Goal: Task Accomplishment & Management: Manage account settings

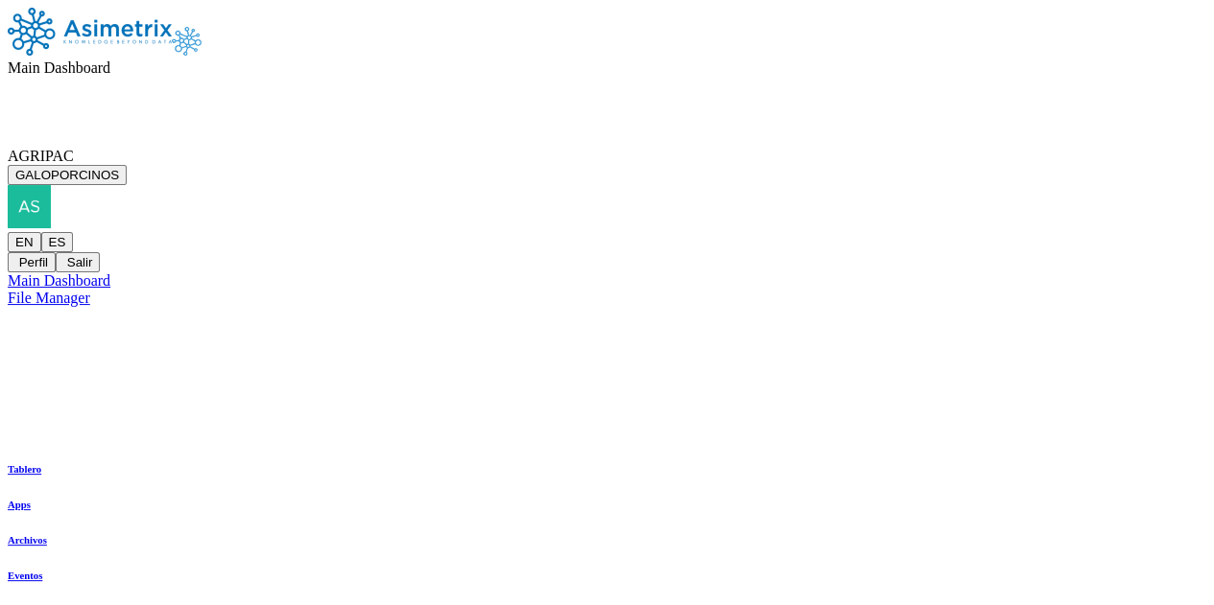
click at [74, 148] on span "AGRIPAC" at bounding box center [41, 156] width 66 height 16
click at [127, 165] on button "GALOPORCINOS" at bounding box center [67, 175] width 119 height 20
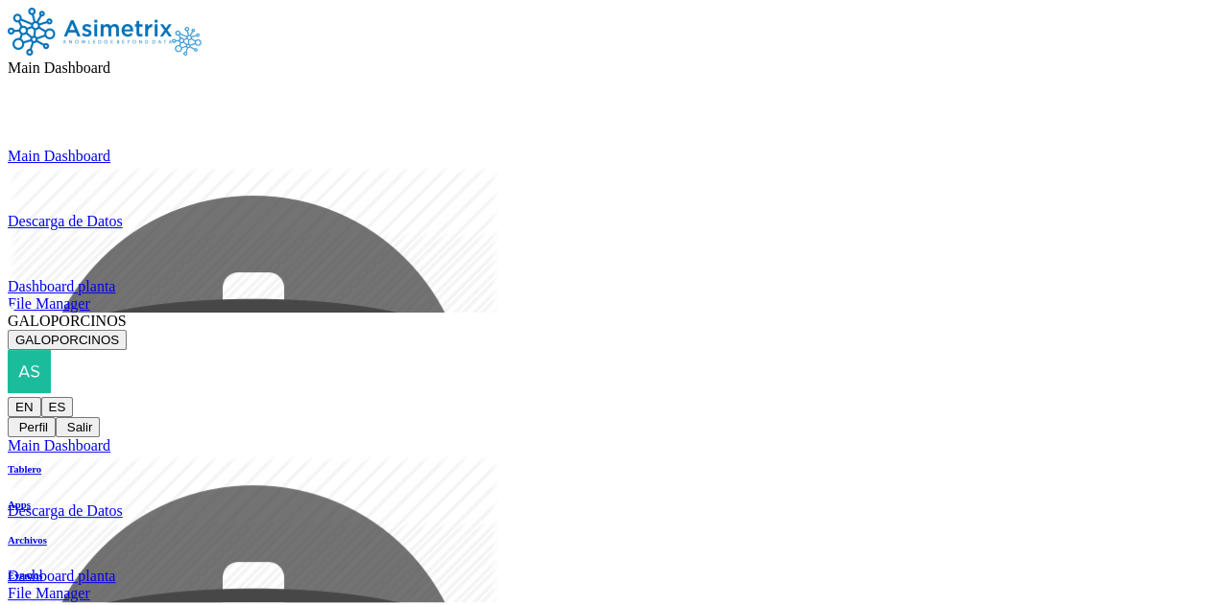
click at [110, 59] on span "Main Dashboard" at bounding box center [59, 67] width 103 height 16
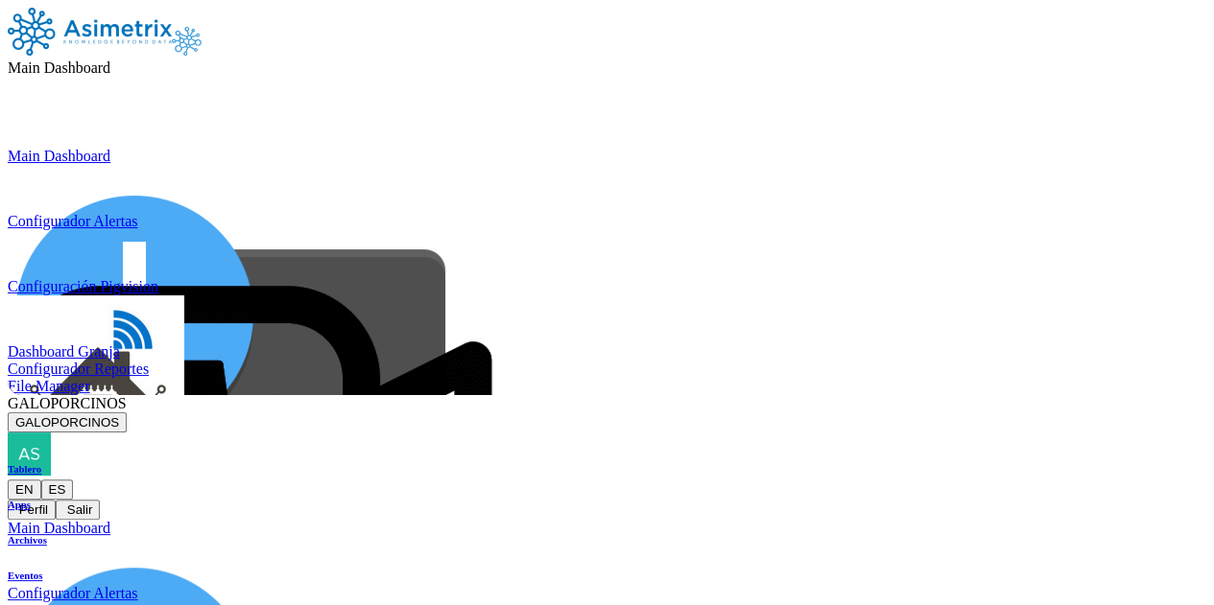
click at [931, 210] on div "Main Dashboard Configurador Alertas Configuración Pigvision Dashboard Granja Co…" at bounding box center [607, 272] width 1198 height 248
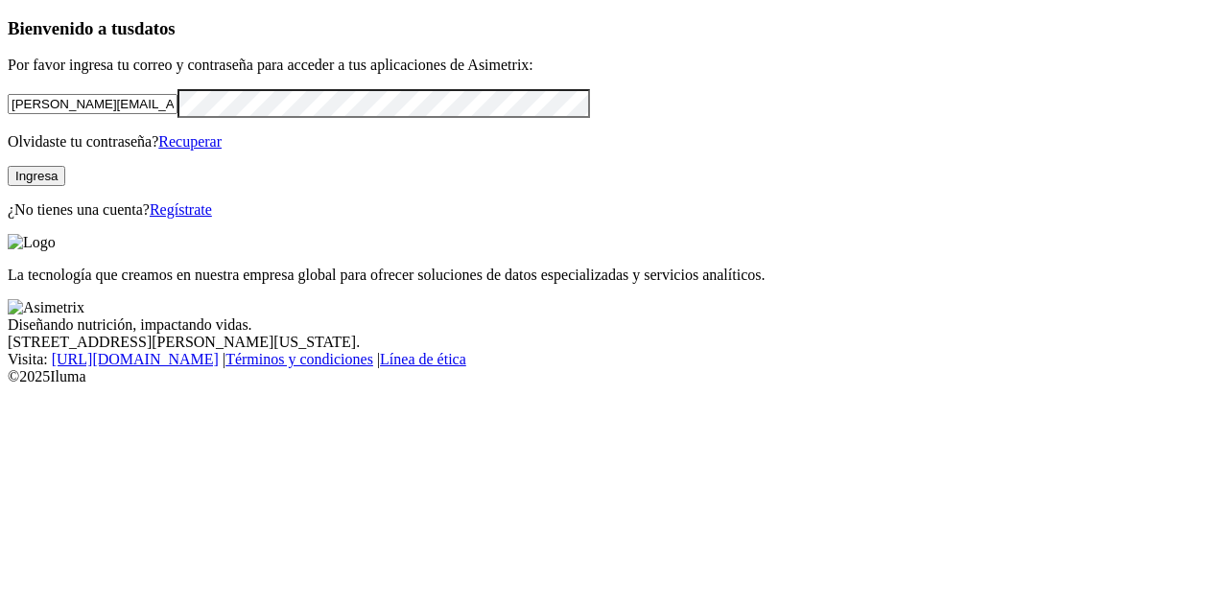
drag, startPoint x: 238, startPoint y: 128, endPoint x: 1, endPoint y: 131, distance: 237.0
click at [8, 131] on div "Bienvenido a tus datos Por favor ingresa tu correo y contraseña para acceder a …" at bounding box center [614, 118] width 1213 height 201
paste input "dcorrea@ecuaquimica.com.ec"
type input "dcorrea@ecuaquimica.com.ec"
click at [8, 155] on div "Bienvenido a tus datos Por favor ingresa tu correo y contraseña para acceder a …" at bounding box center [614, 118] width 1213 height 201
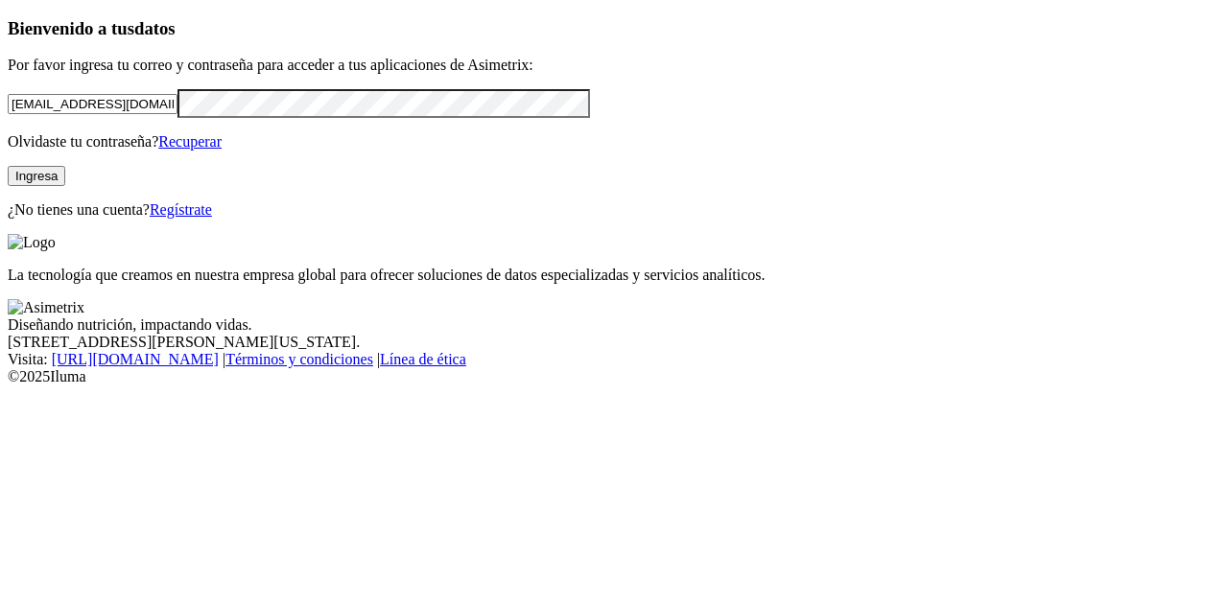
click input "submit" at bounding box center [0, 0] width 0 height 0
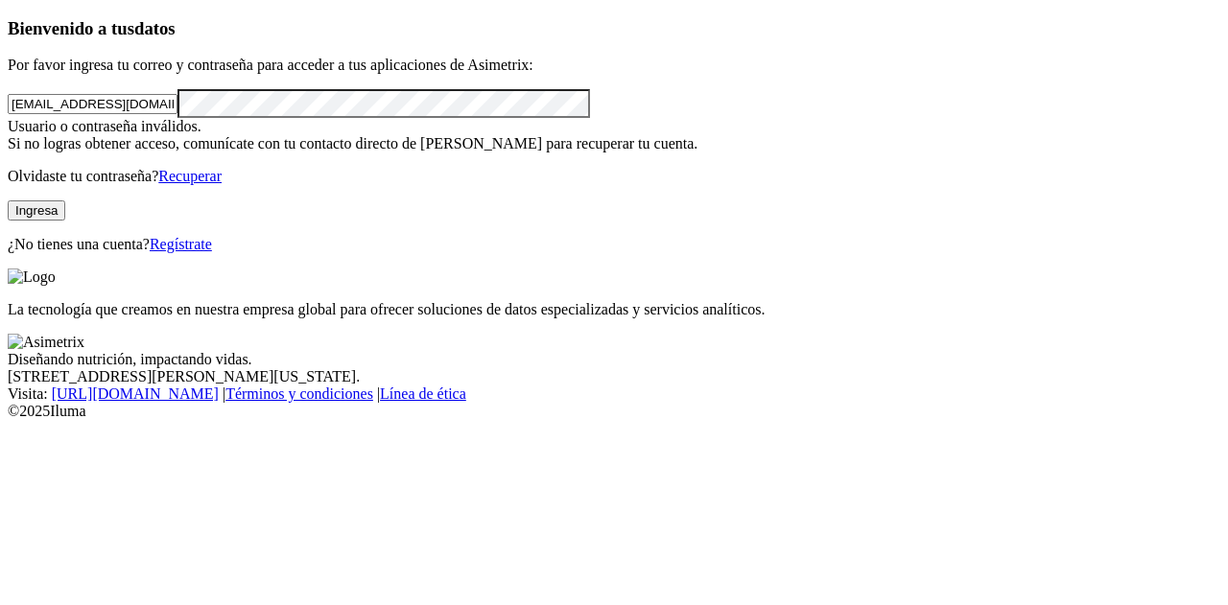
click at [8, 170] on div "Bienvenido a tus datos Por favor ingresa tu correo y contraseña para acceder a …" at bounding box center [614, 135] width 1213 height 235
click input "submit" at bounding box center [0, 0] width 0 height 0
